Goal: Task Accomplishment & Management: Use online tool/utility

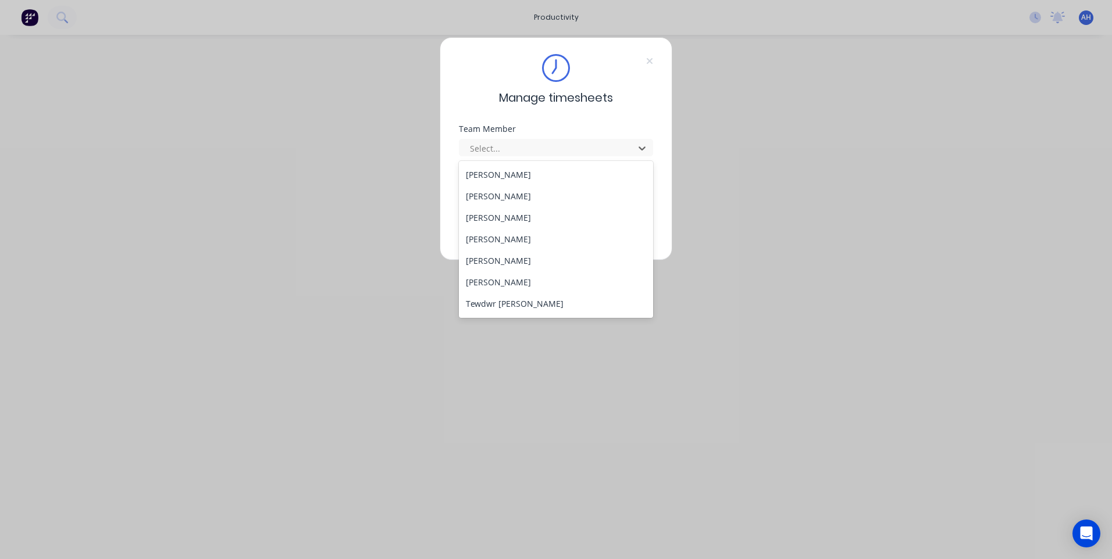
scroll to position [622, 0]
click at [515, 288] on div "Tewdwr [PERSON_NAME]" at bounding box center [556, 284] width 194 height 22
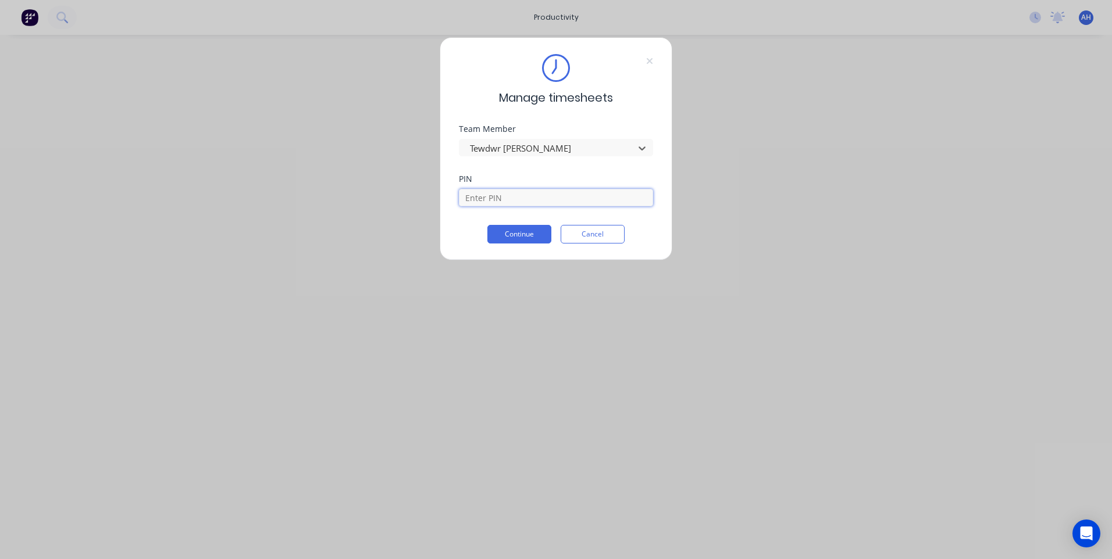
click at [501, 195] on input at bounding box center [556, 197] width 194 height 17
type input "2711"
click at [504, 230] on button "Continue" at bounding box center [519, 234] width 64 height 19
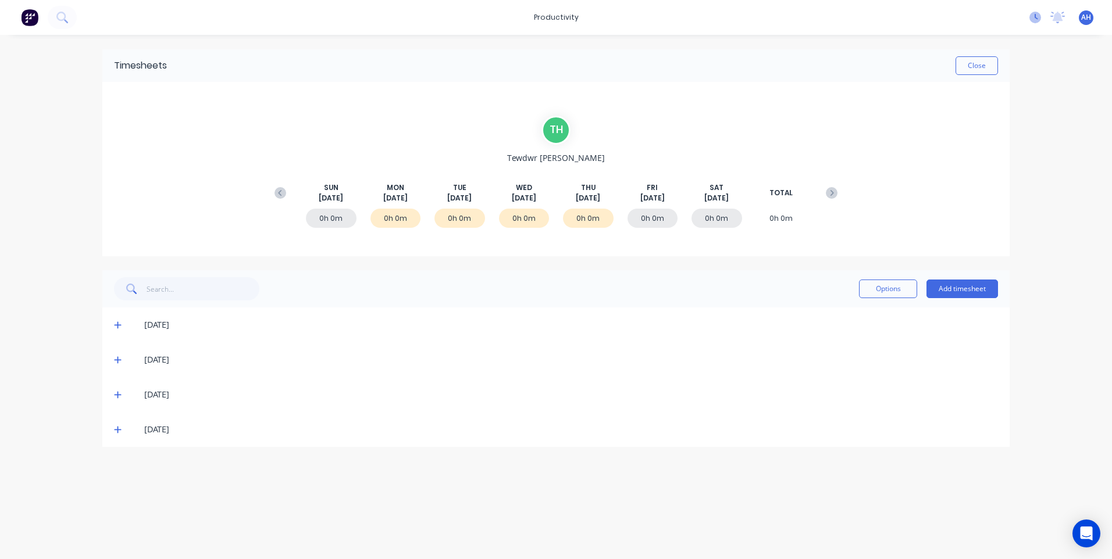
click at [1031, 19] on icon at bounding box center [1035, 18] width 12 height 12
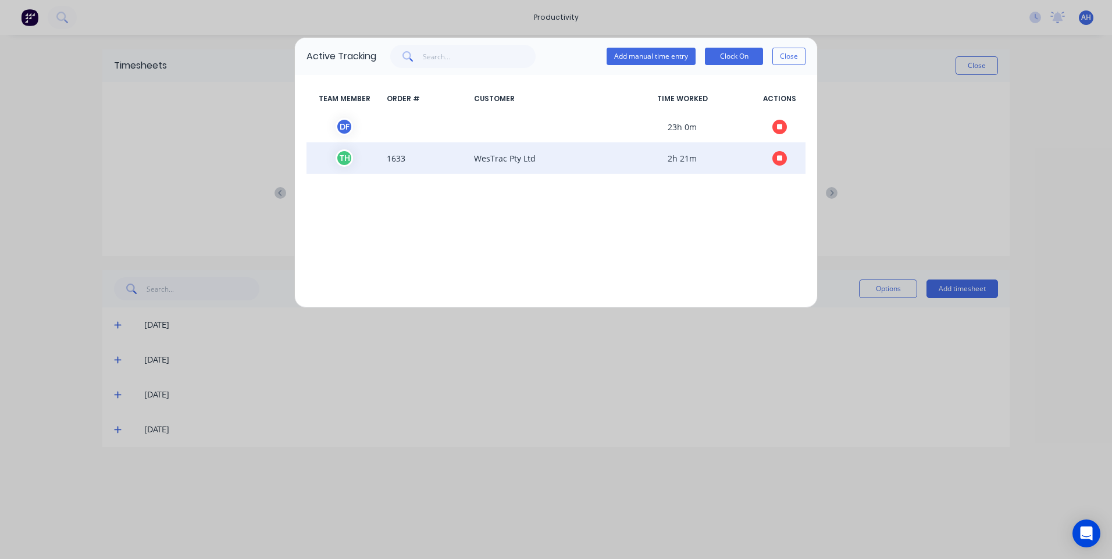
click at [780, 156] on icon "button" at bounding box center [780, 158] width 6 height 6
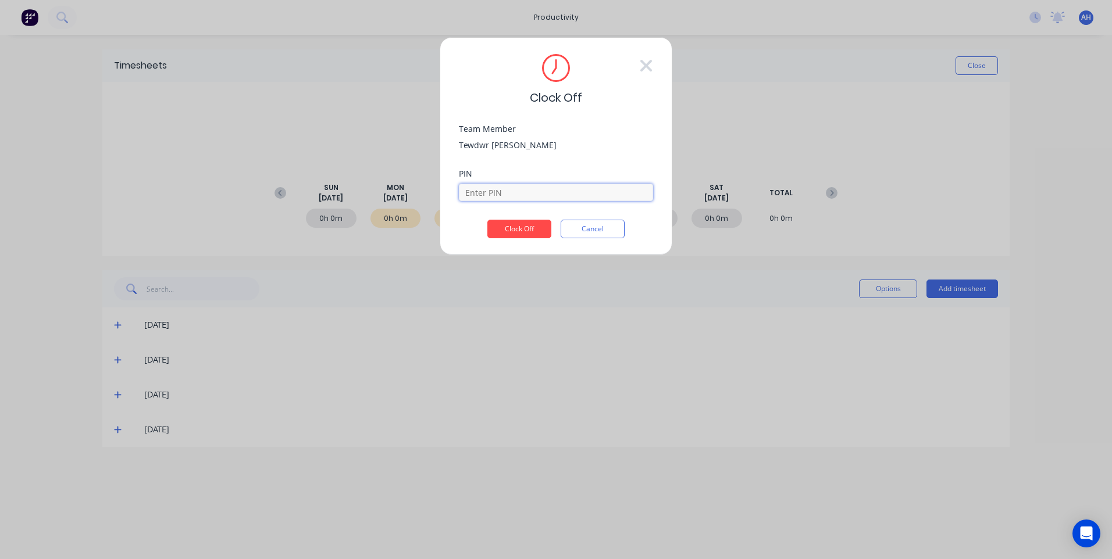
click at [523, 187] on input at bounding box center [556, 192] width 194 height 17
type input "2711"
click at [487, 220] on button "Clock Off" at bounding box center [519, 229] width 64 height 19
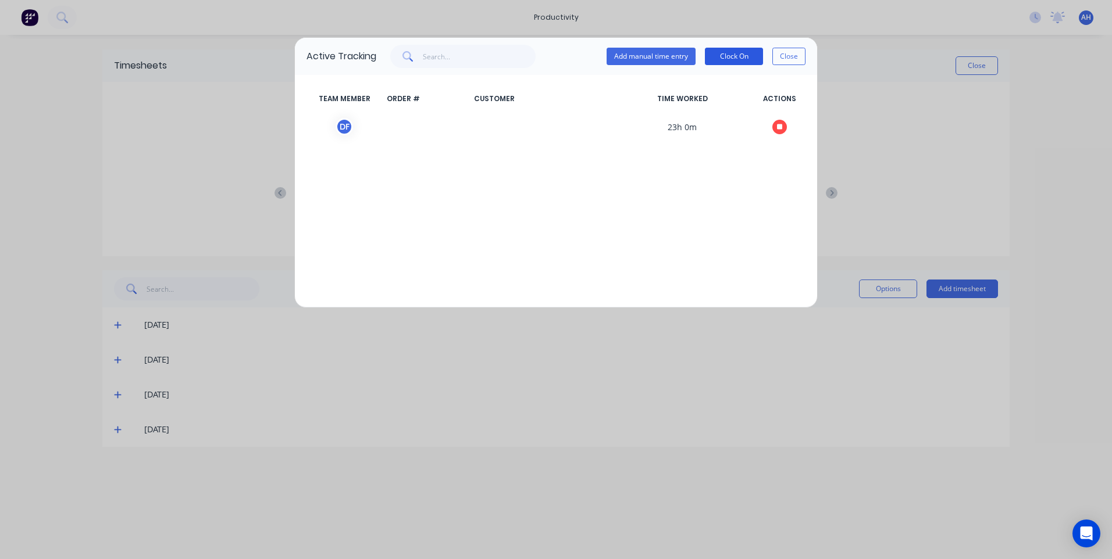
click at [720, 52] on button "Clock On" at bounding box center [734, 56] width 58 height 17
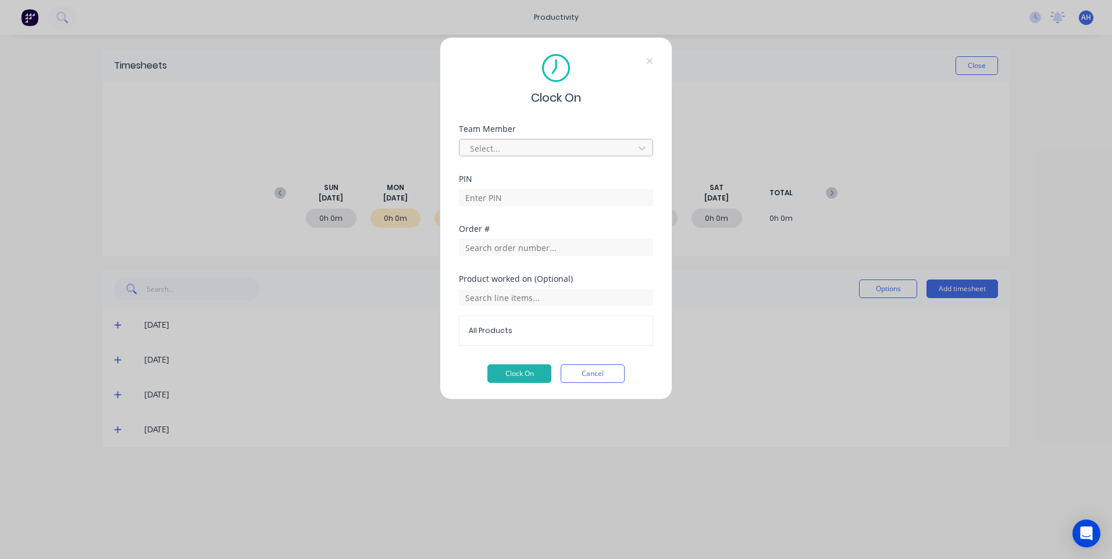
click at [481, 140] on div "Select..." at bounding box center [548, 148] width 166 height 17
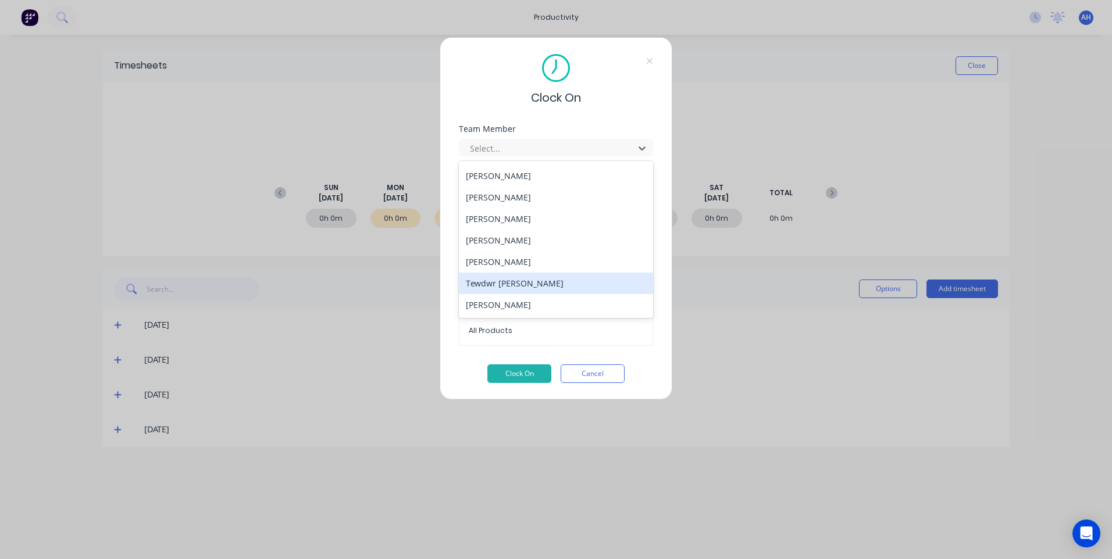
click at [545, 280] on div "Tewdwr [PERSON_NAME]" at bounding box center [556, 284] width 194 height 22
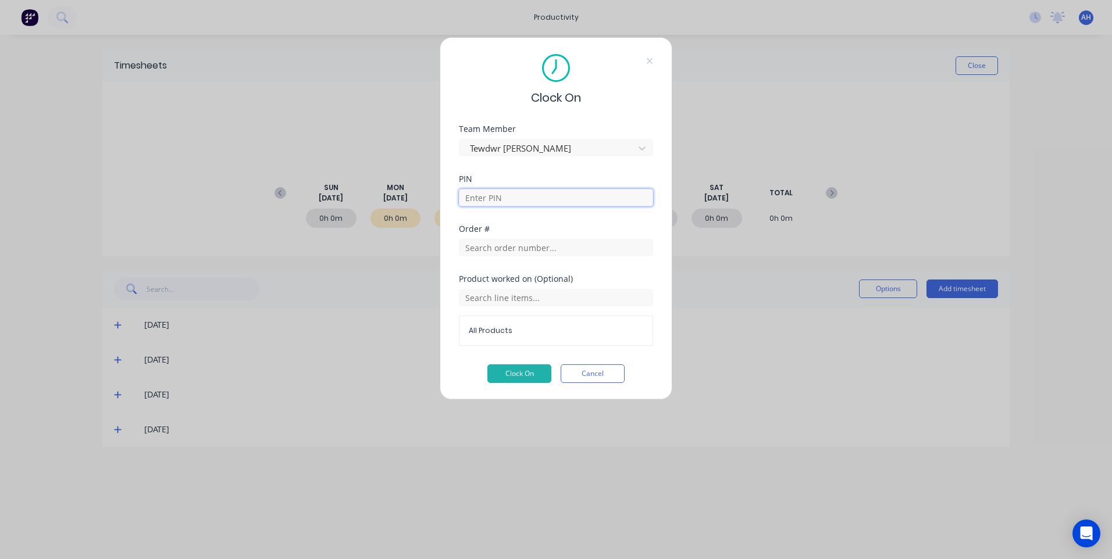
click at [501, 196] on input at bounding box center [556, 197] width 194 height 17
type input "2711"
click at [464, 248] on input "text" at bounding box center [556, 247] width 194 height 17
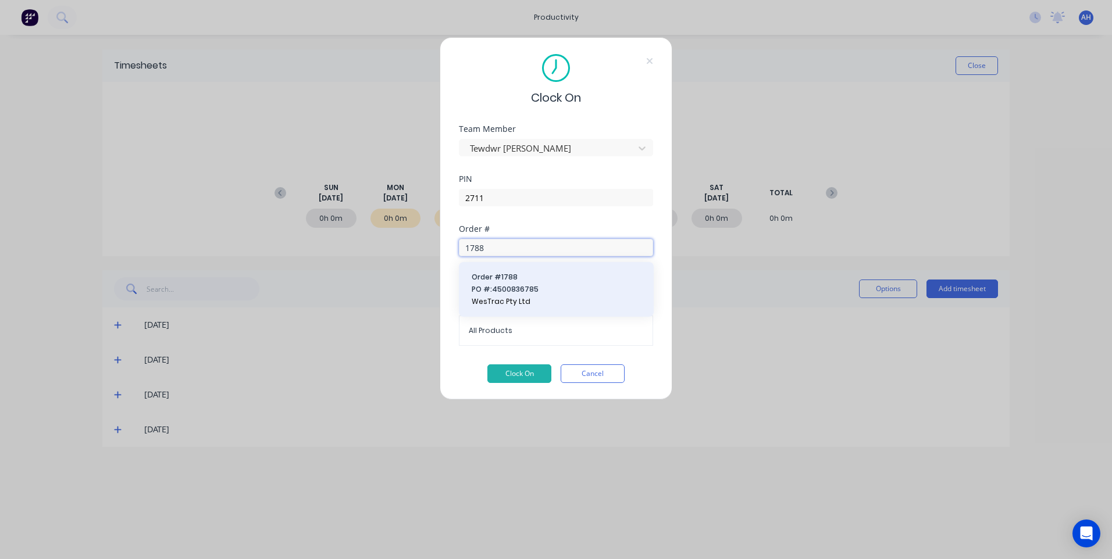
type input "1788"
click at [505, 299] on span "WesTrac Pty Ltd" at bounding box center [555, 302] width 169 height 10
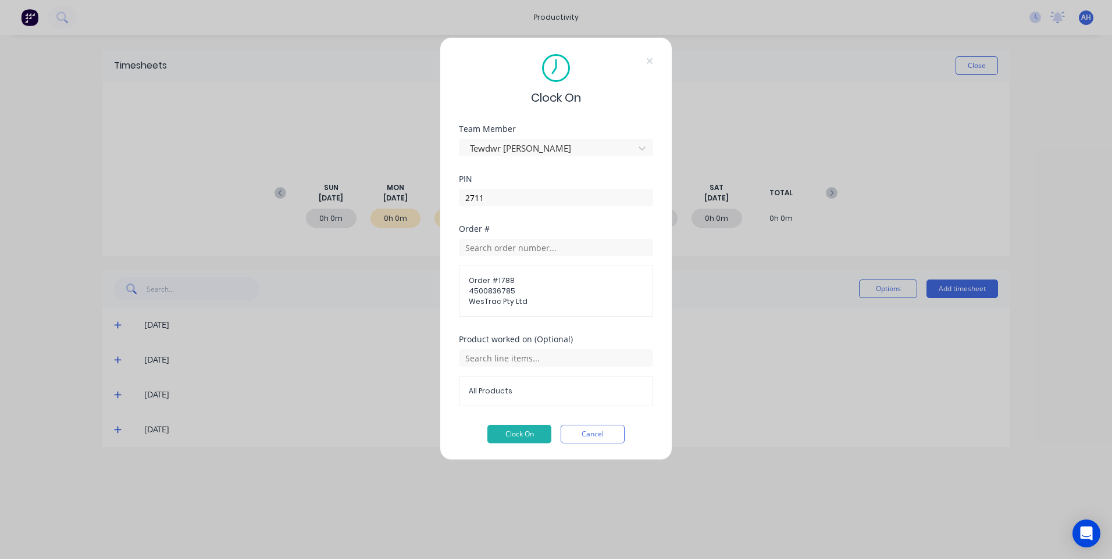
click at [501, 391] on span "All Products" at bounding box center [556, 391] width 174 height 10
click at [508, 357] on input "text" at bounding box center [556, 357] width 194 height 17
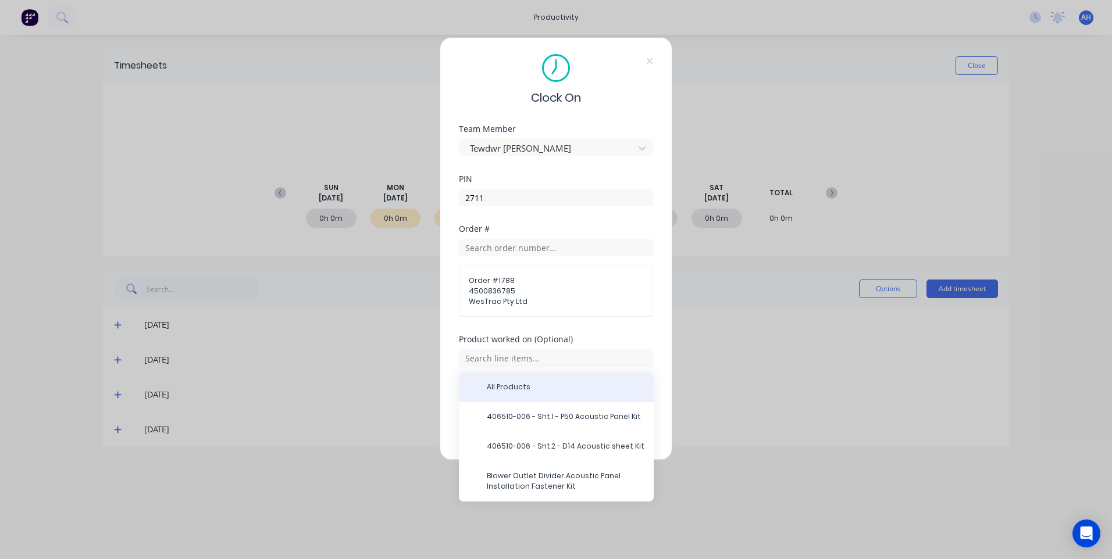
click at [516, 390] on span "All Products" at bounding box center [566, 387] width 158 height 10
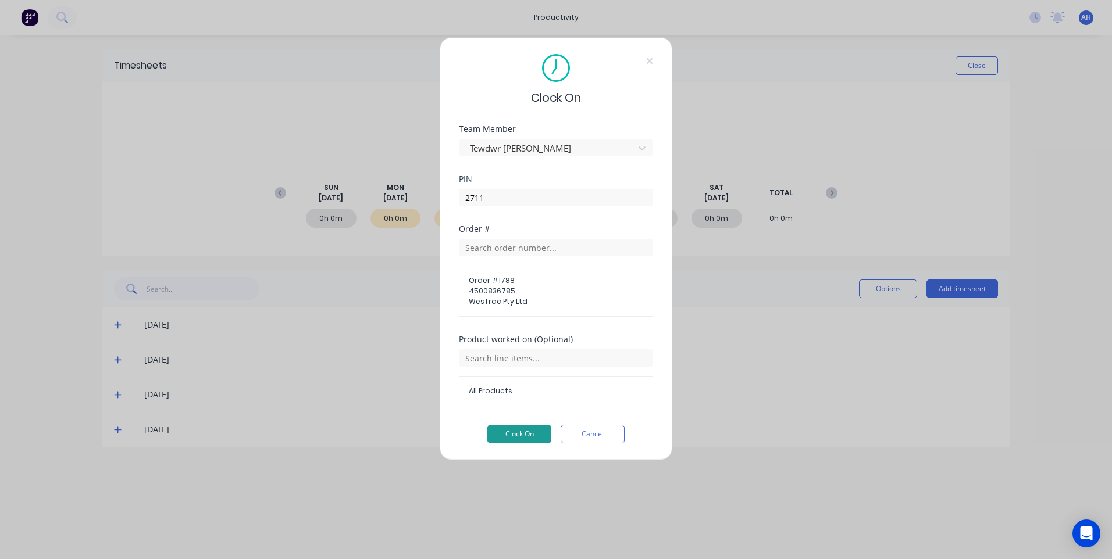
click at [522, 437] on button "Clock On" at bounding box center [519, 434] width 64 height 19
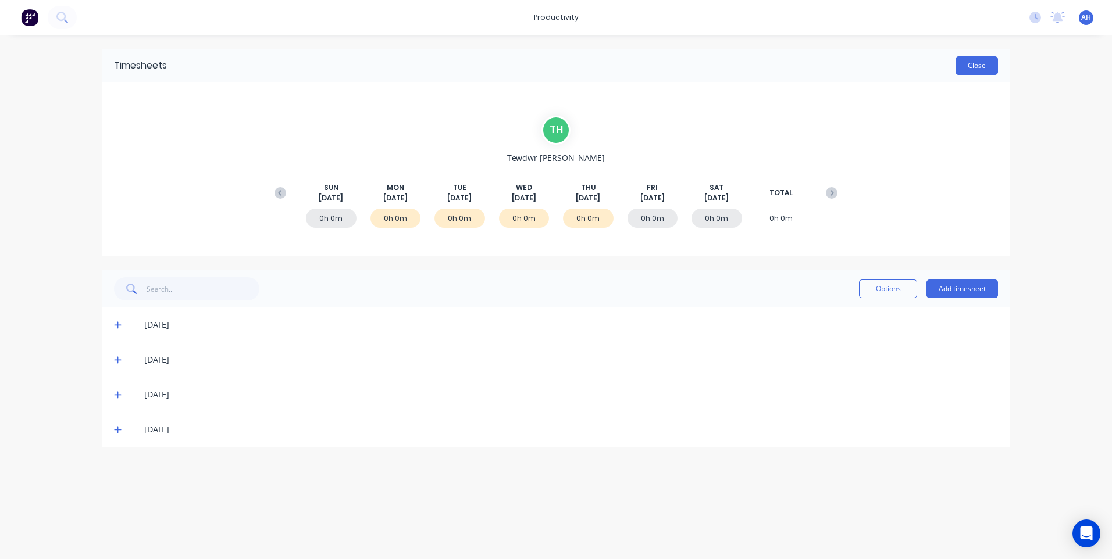
click at [977, 71] on button "Close" at bounding box center [976, 65] width 42 height 19
